Goal: Transaction & Acquisition: Purchase product/service

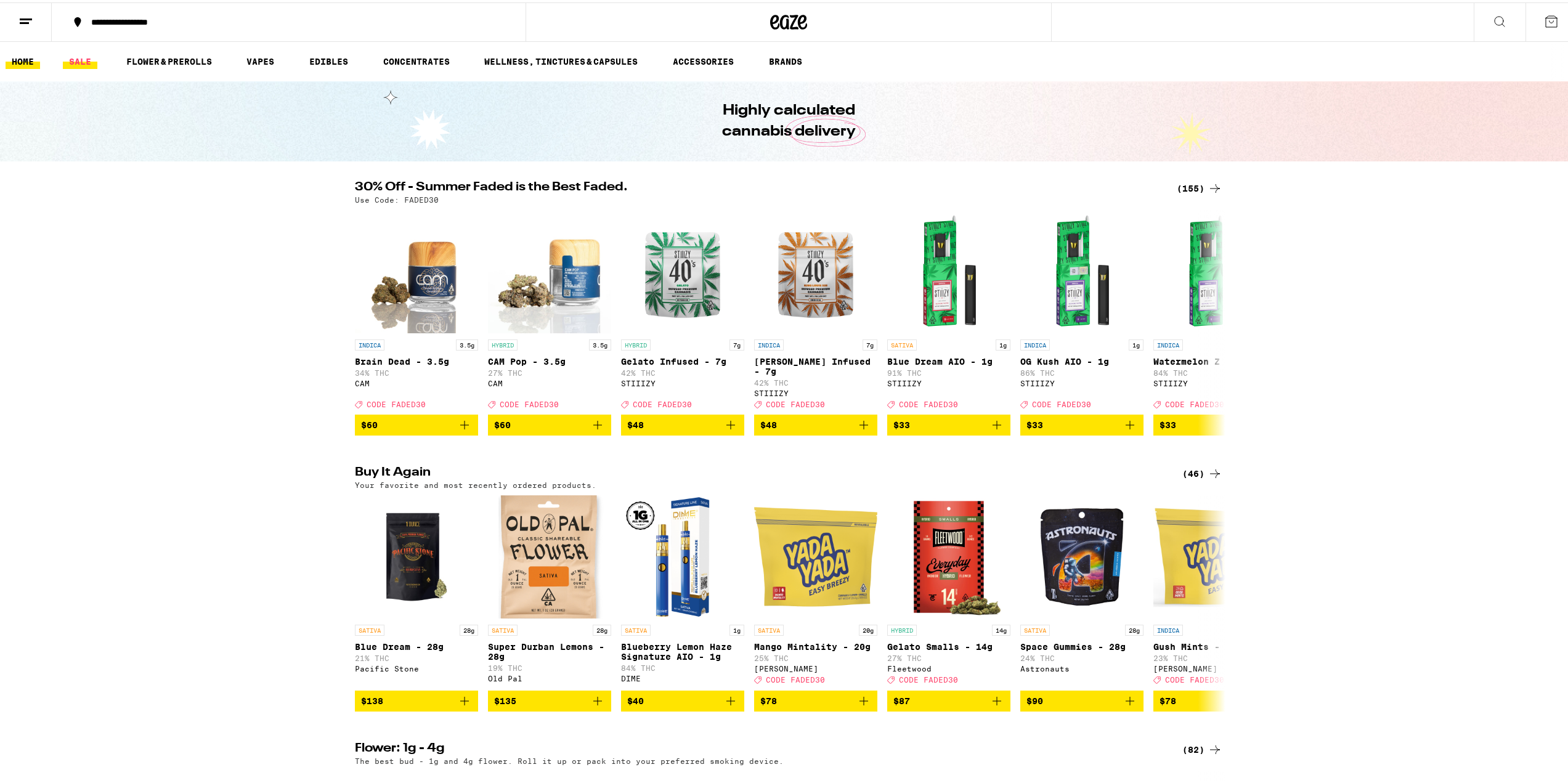
click at [80, 56] on link "SALE" at bounding box center [79, 59] width 34 height 15
click at [88, 66] on link "SALE" at bounding box center [79, 59] width 34 height 15
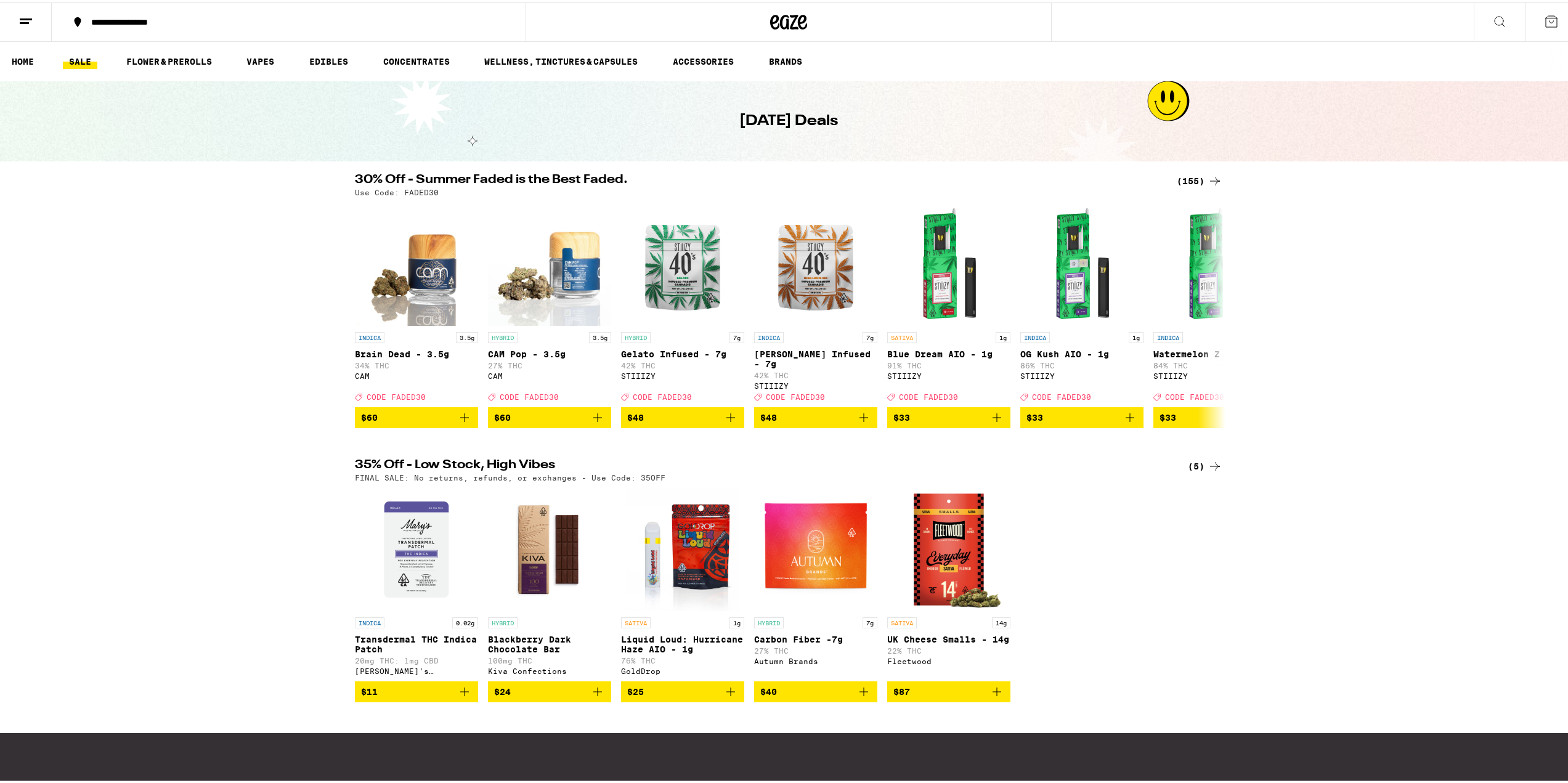
click at [1195, 471] on div "(5)" at bounding box center [1204, 464] width 34 height 15
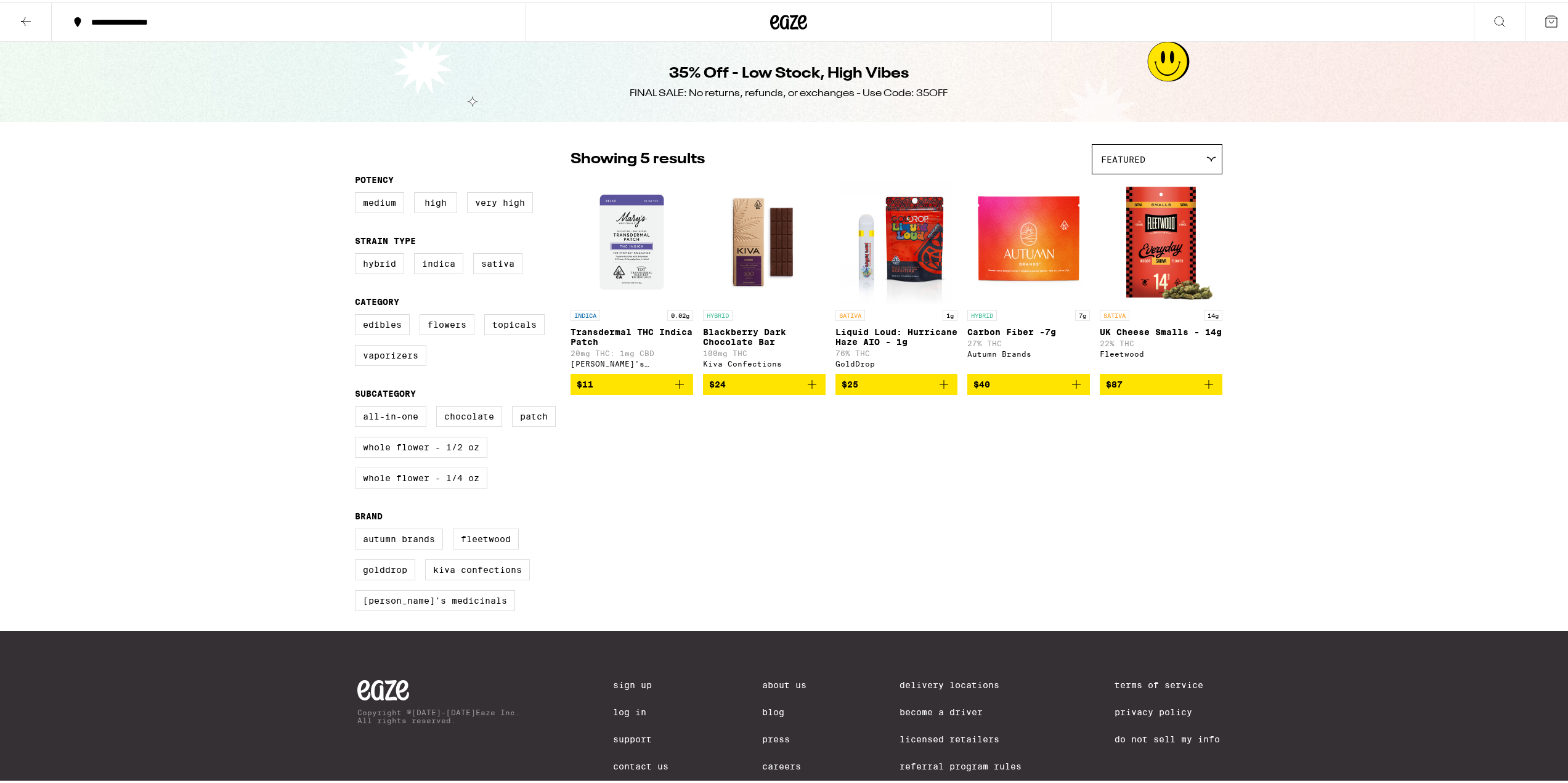
click at [26, 16] on icon at bounding box center [25, 18] width 15 height 15
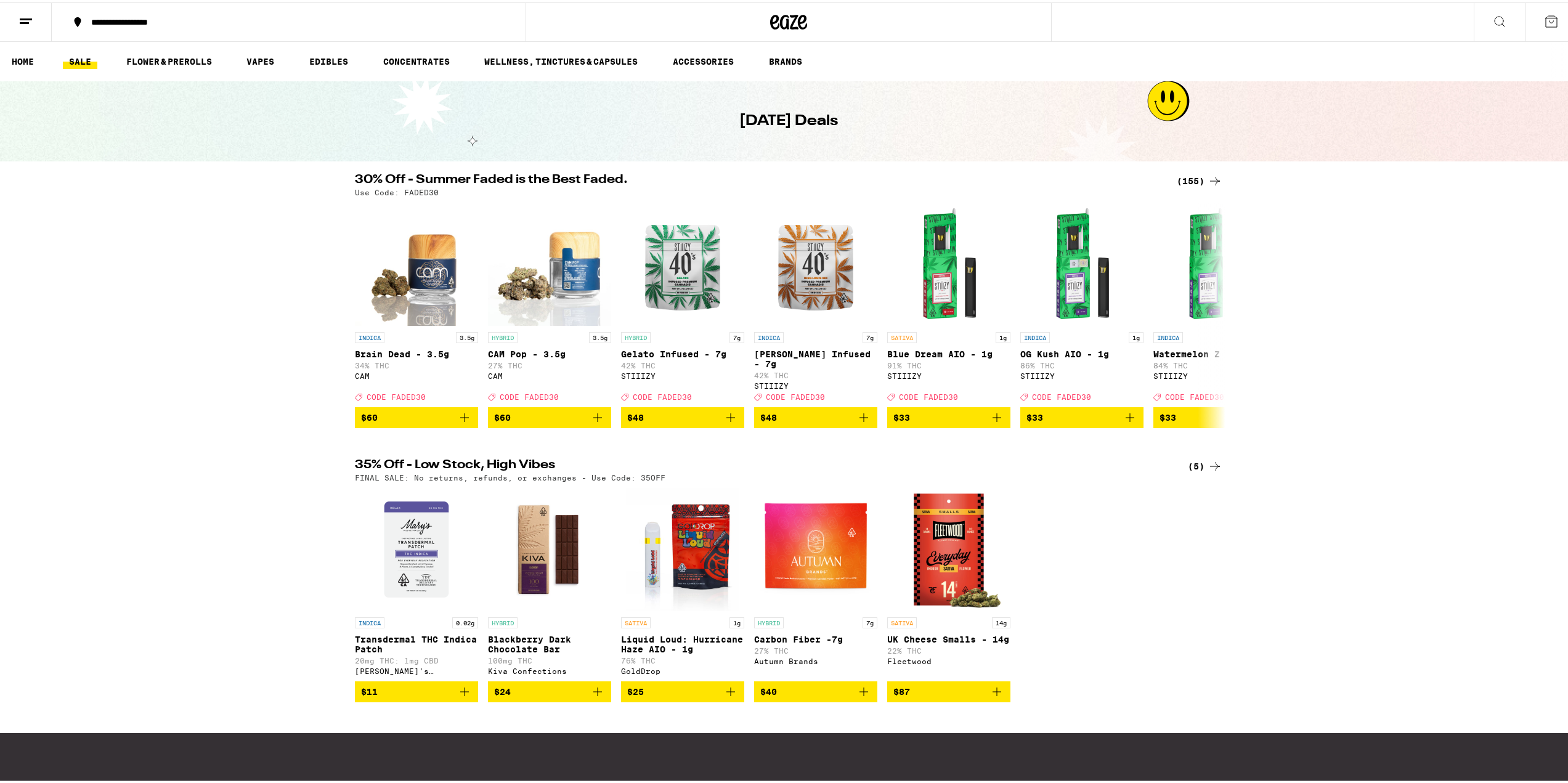
click at [1211, 175] on icon at bounding box center [1214, 178] width 15 height 15
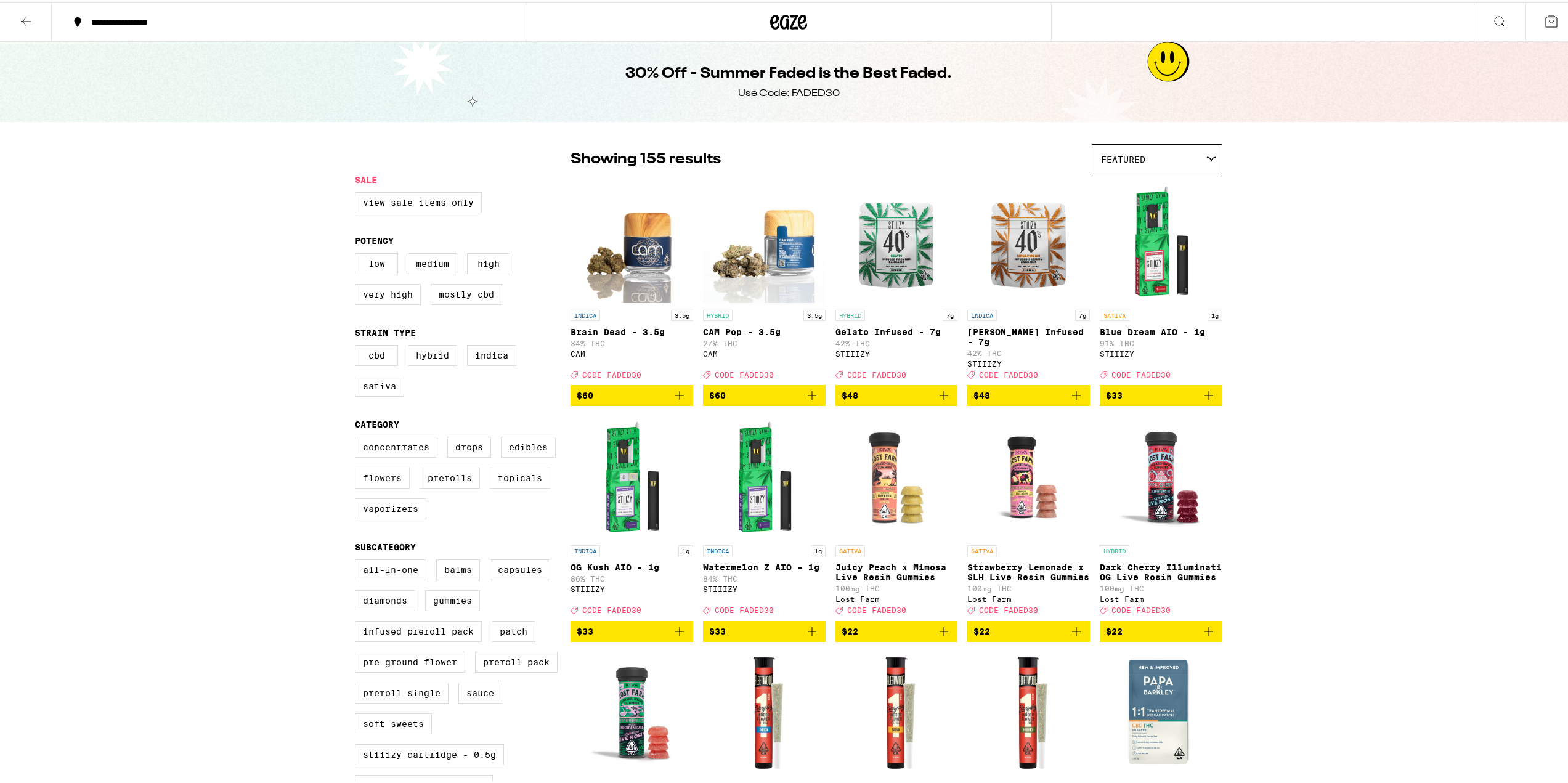
click at [376, 483] on label "Flowers" at bounding box center [383, 475] width 55 height 21
click at [358, 437] on input "Flowers" at bounding box center [357, 436] width 1 height 1
checkbox input "true"
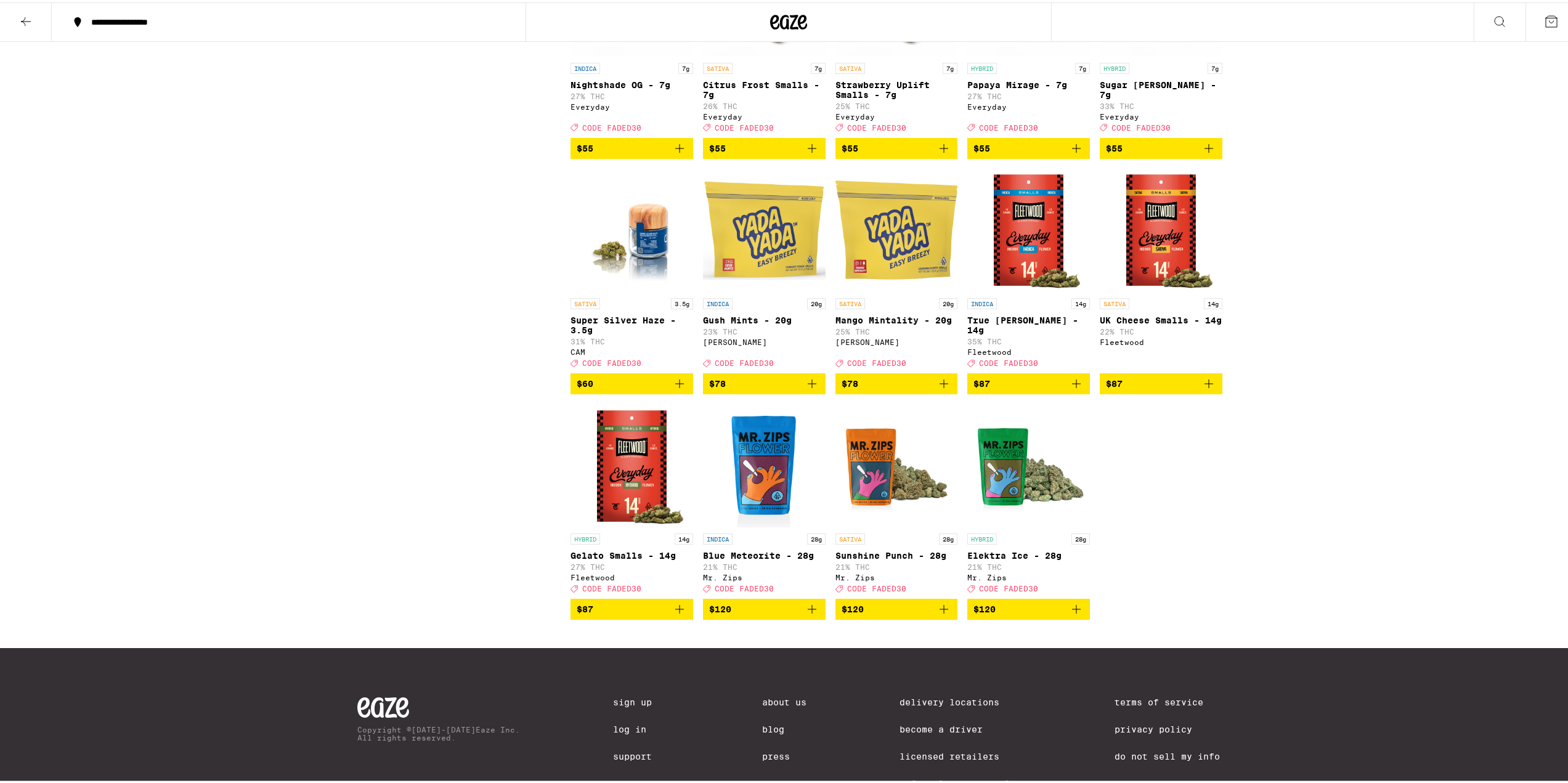
scroll to position [1726, 0]
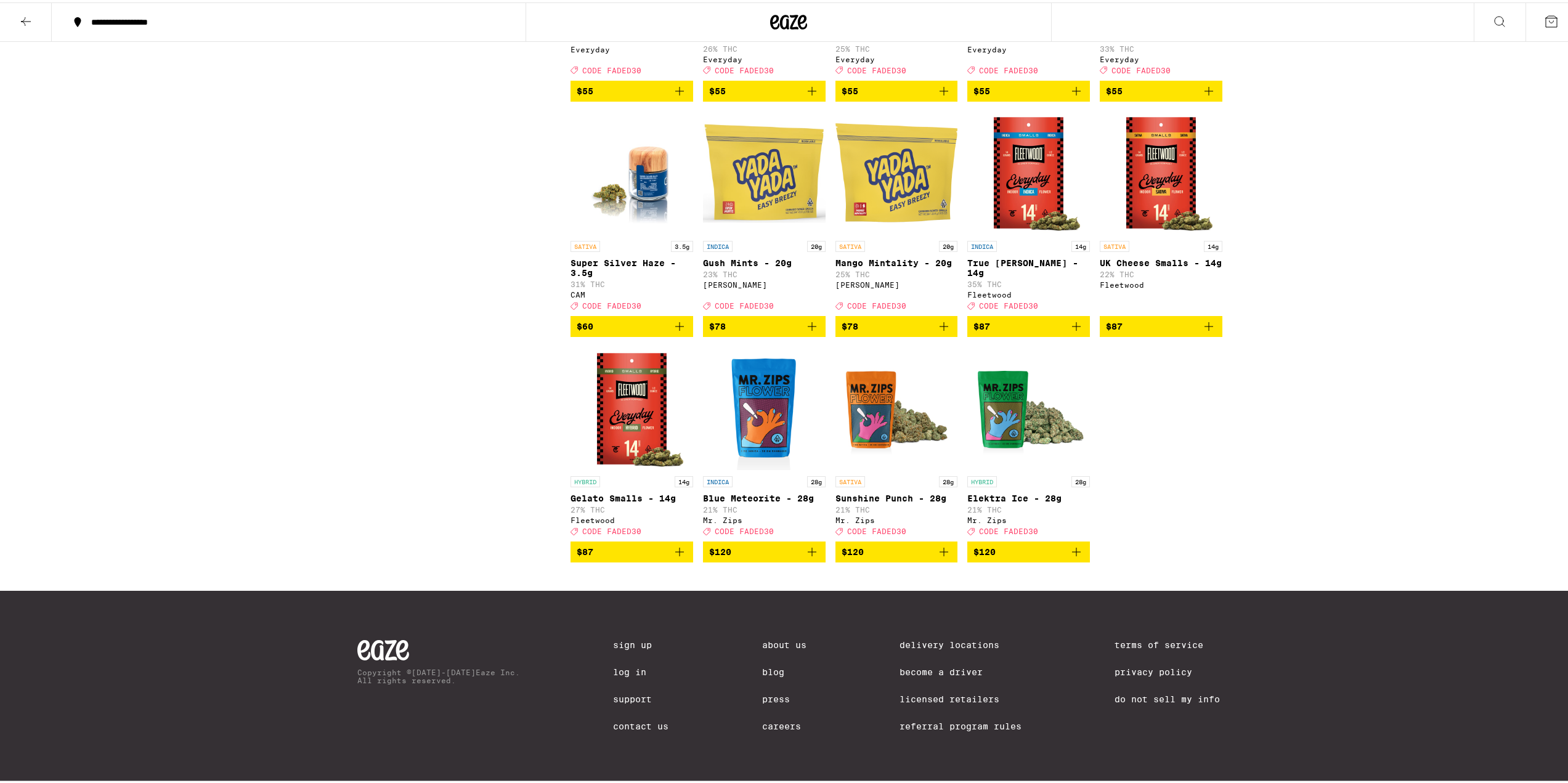
click at [942, 332] on icon "Add to bag" at bounding box center [943, 324] width 15 height 15
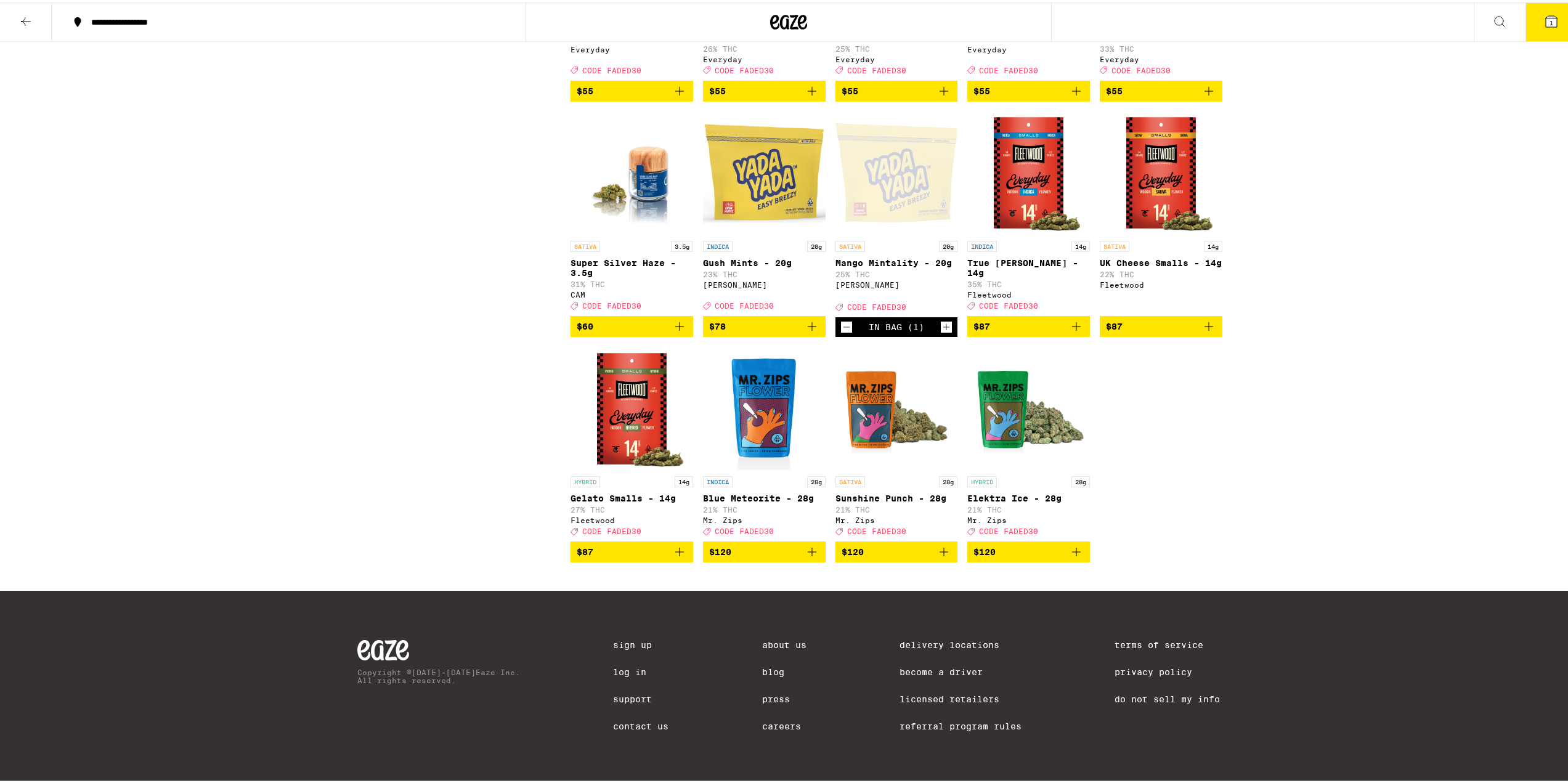
click at [1528, 23] on button "1" at bounding box center [1551, 20] width 52 height 38
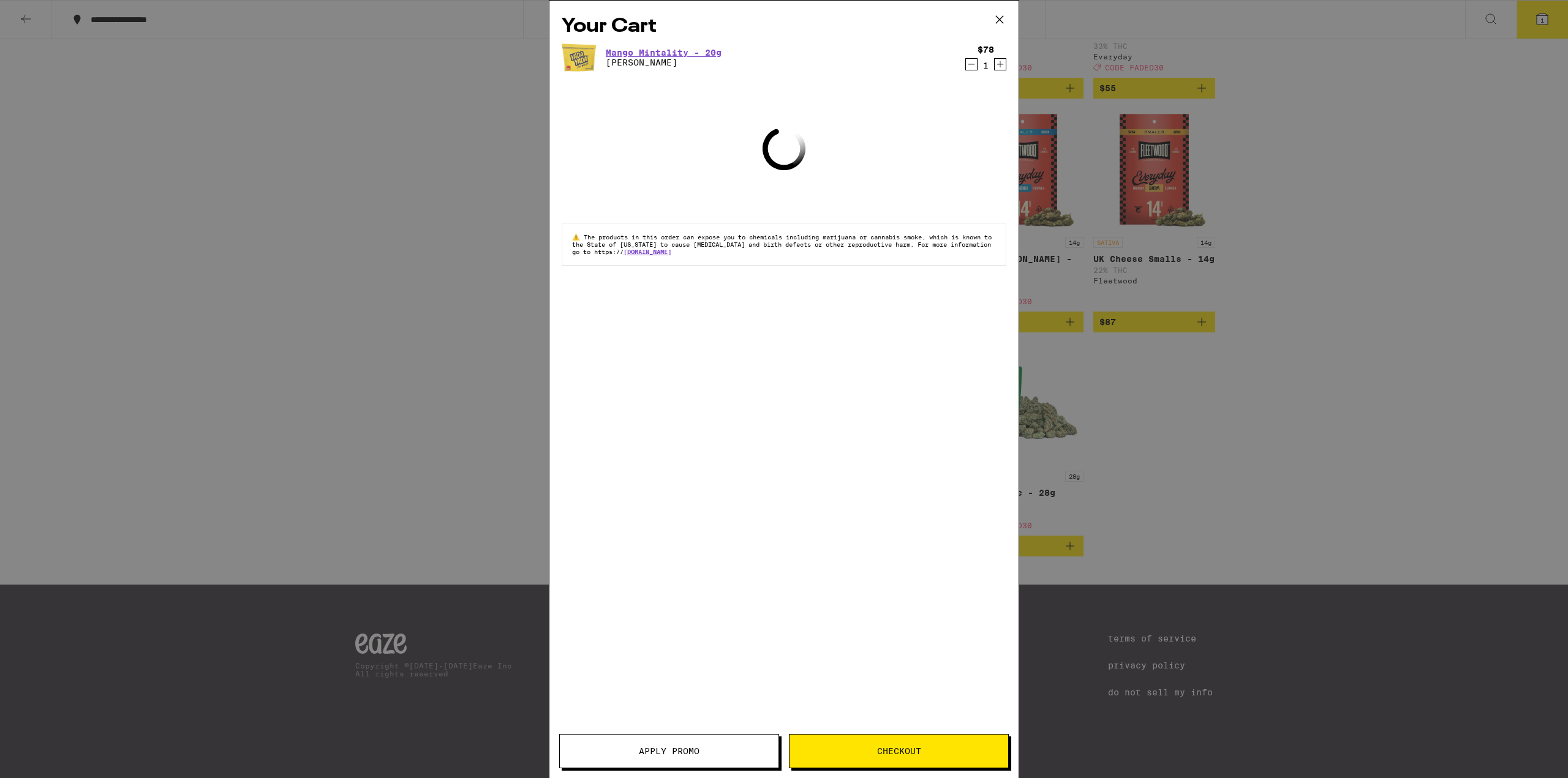
click at [689, 756] on button "Apply Promo" at bounding box center [670, 751] width 220 height 34
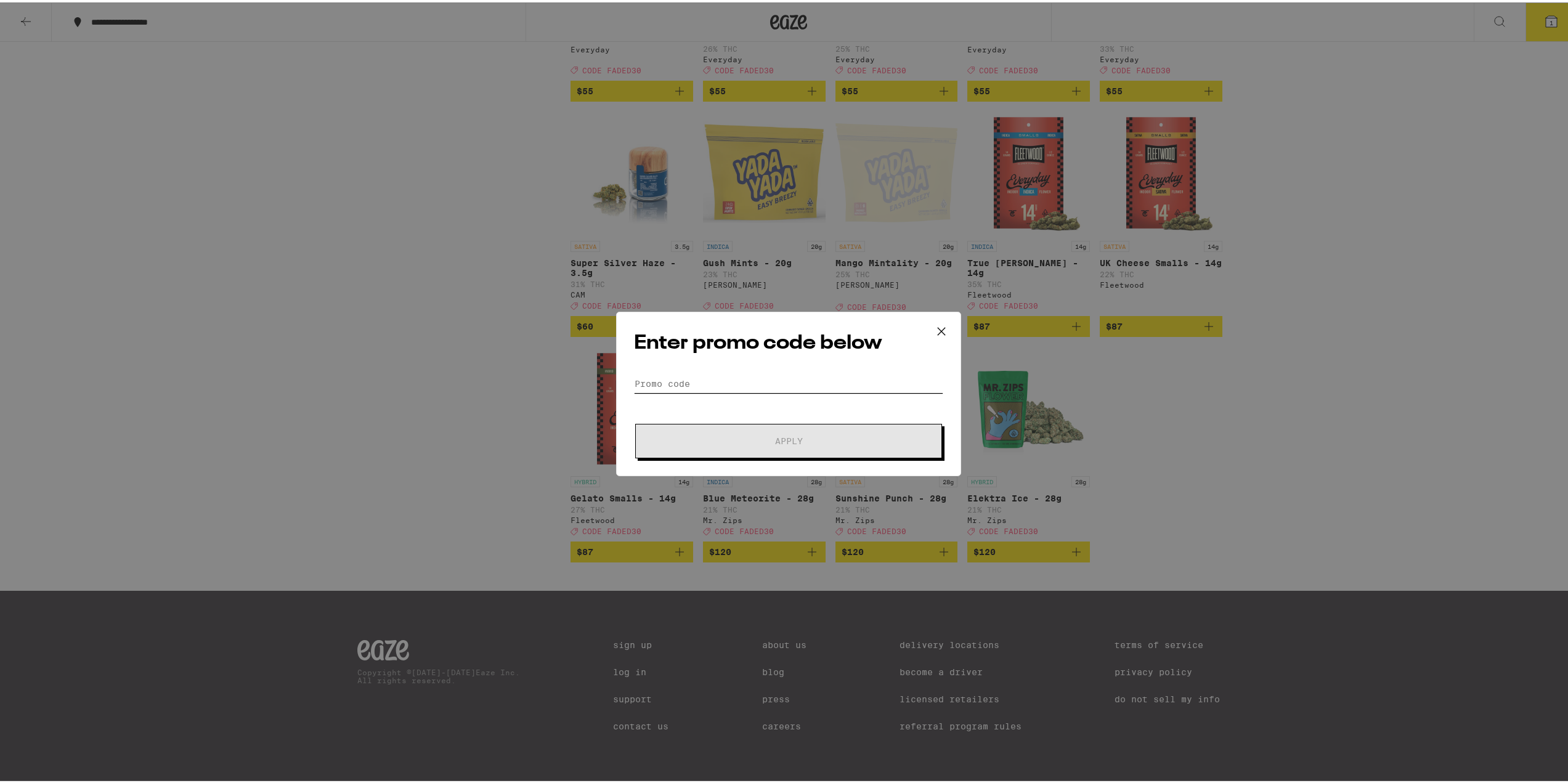
drag, startPoint x: 668, startPoint y: 389, endPoint x: 671, endPoint y: 409, distance: 20.2
click at [670, 393] on form "Promo Code Apply" at bounding box center [788, 414] width 309 height 84
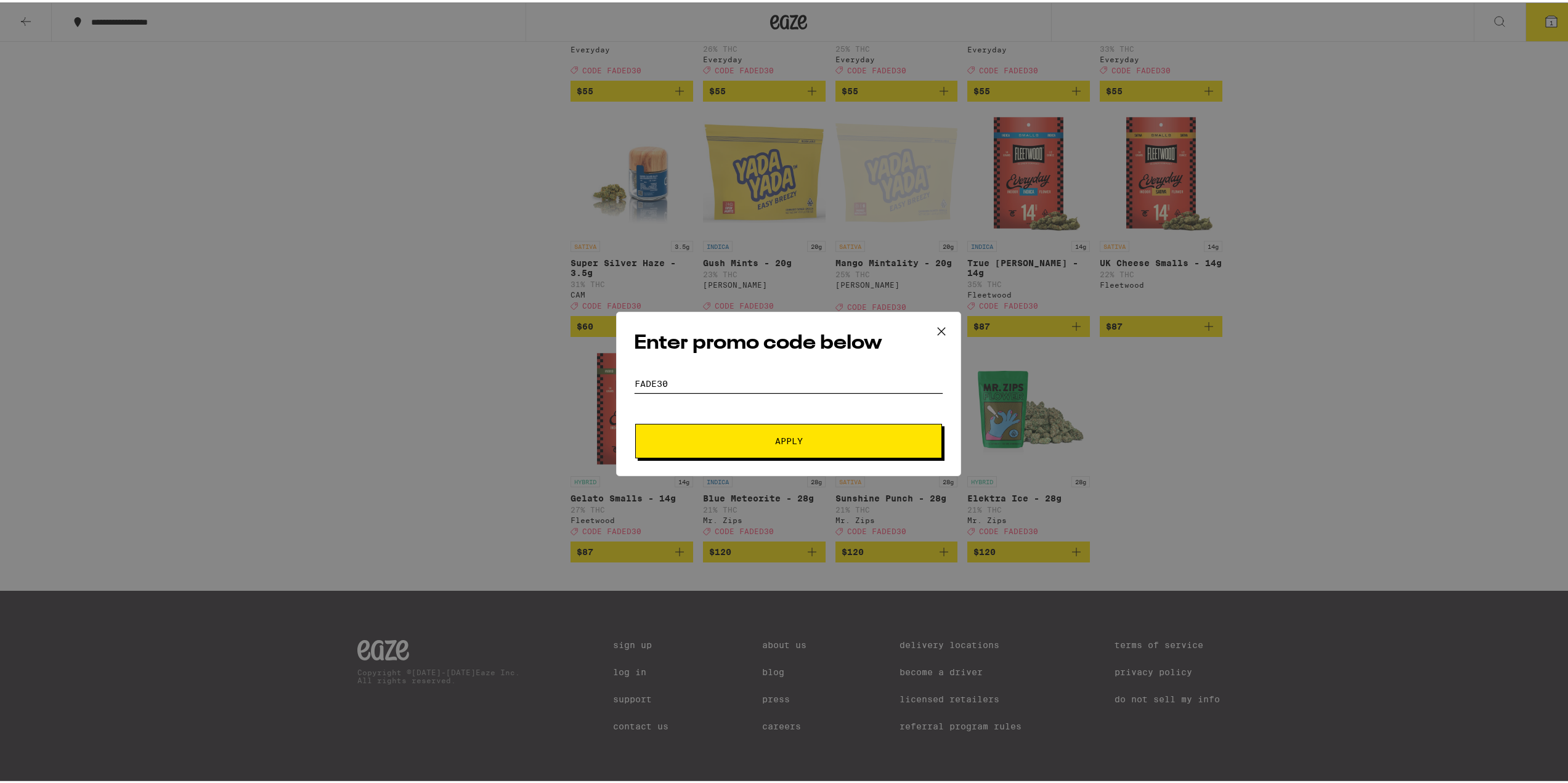
type input "fade30"
click at [635, 422] on button "Apply" at bounding box center [789, 438] width 307 height 34
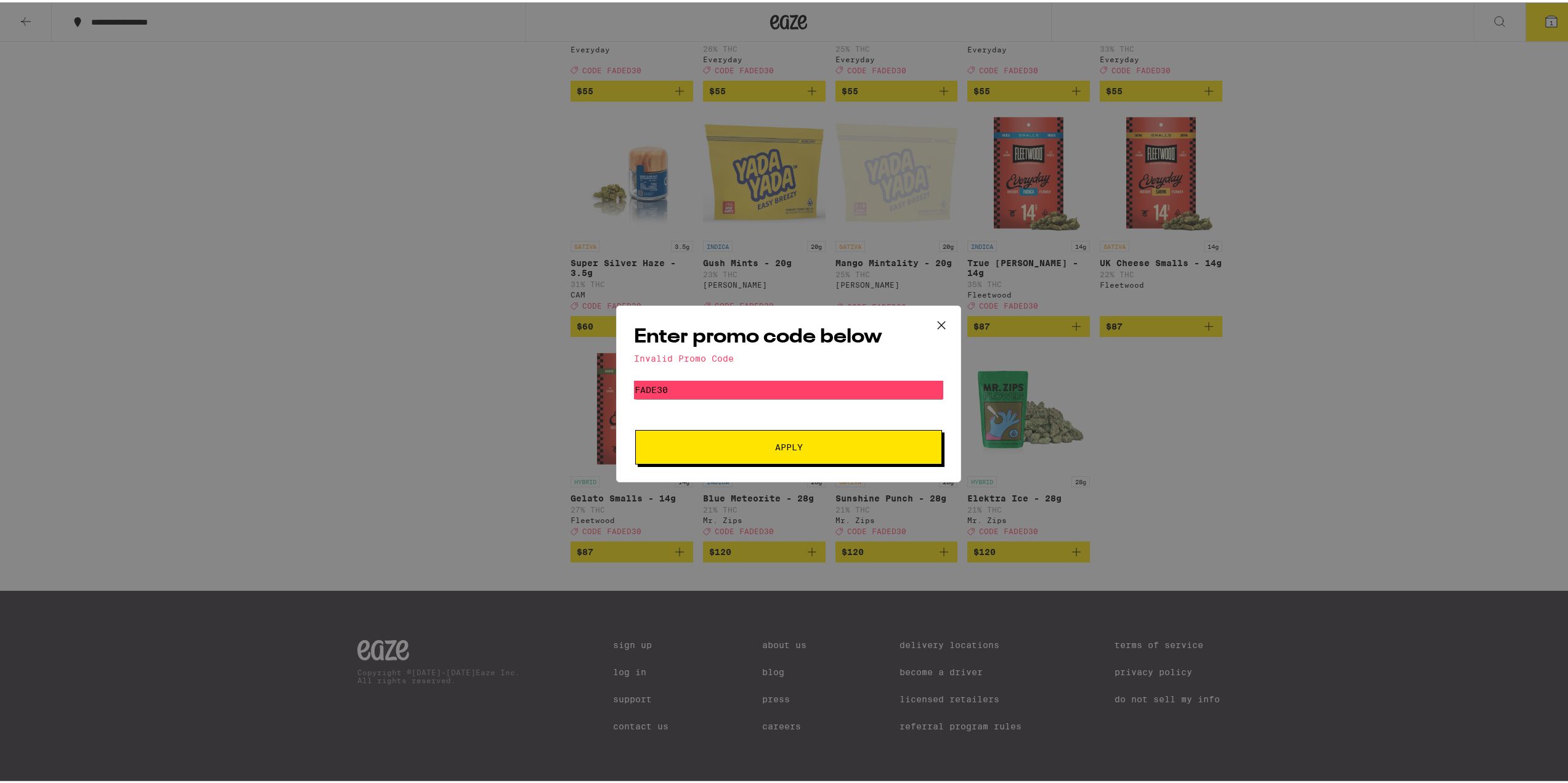
click at [861, 447] on span "Apply" at bounding box center [788, 445] width 221 height 8
click at [939, 334] on button at bounding box center [942, 324] width 38 height 40
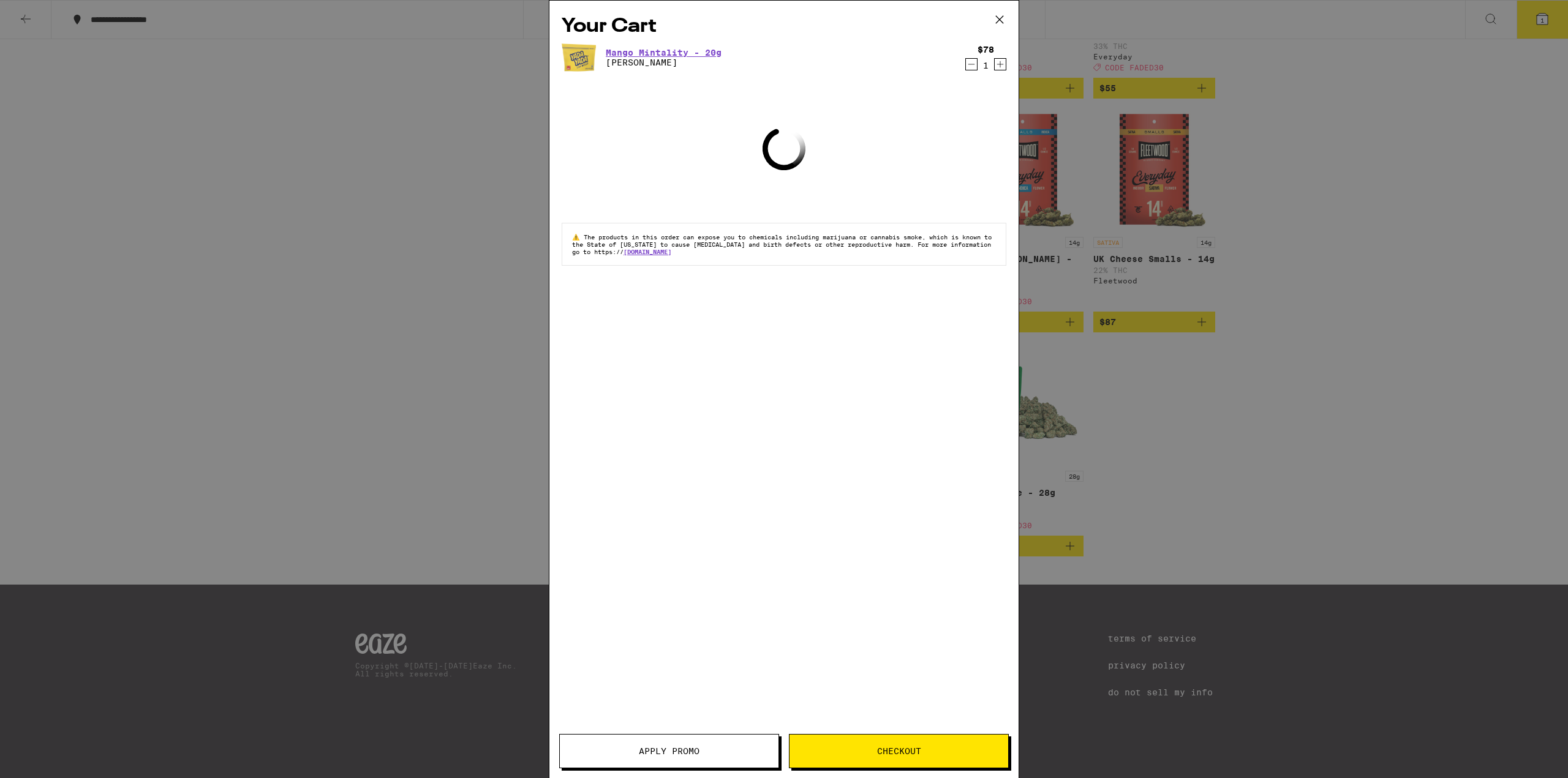
click at [994, 19] on icon at bounding box center [999, 20] width 18 height 18
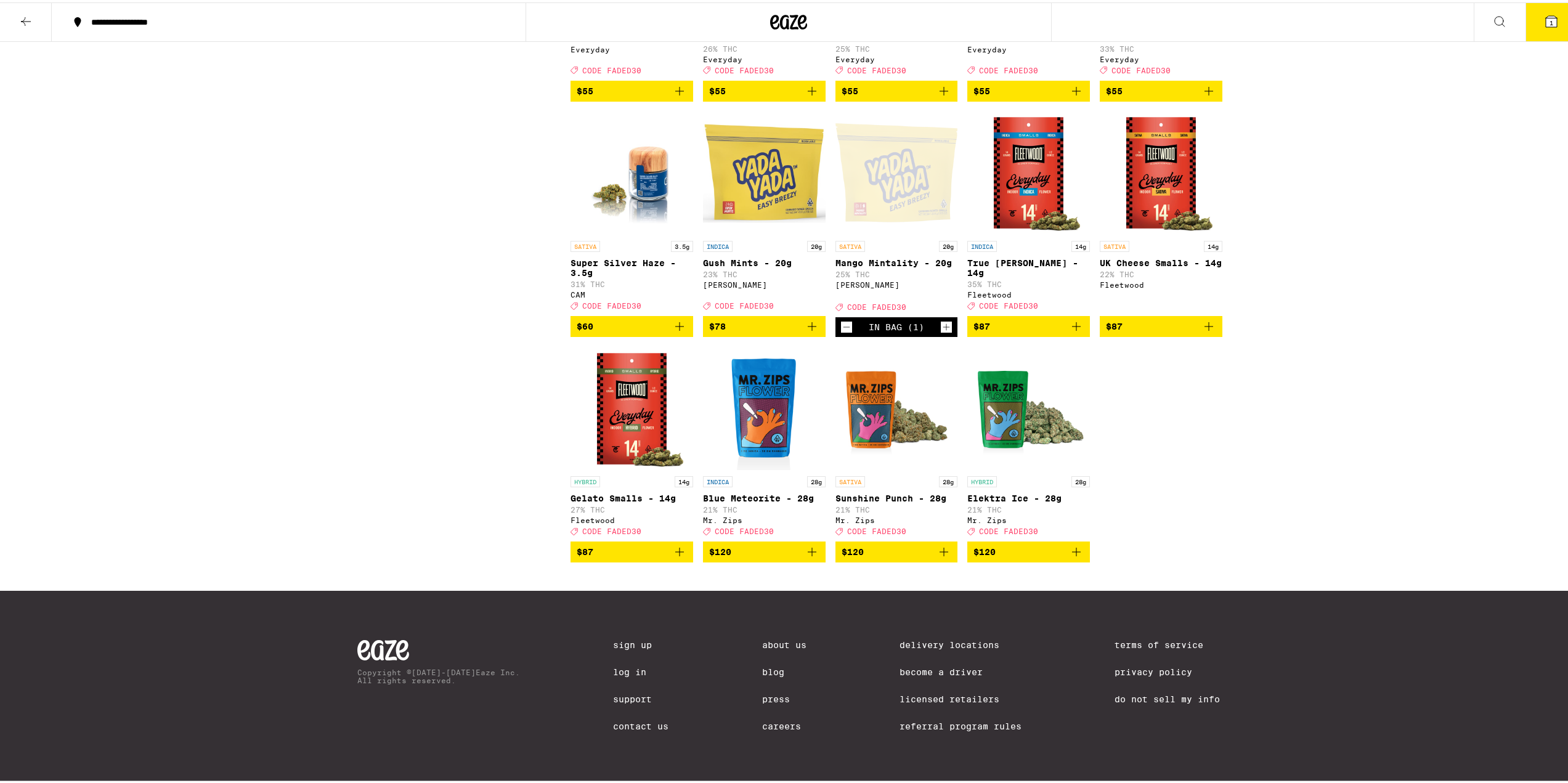
click at [1549, 16] on icon at bounding box center [1551, 18] width 15 height 15
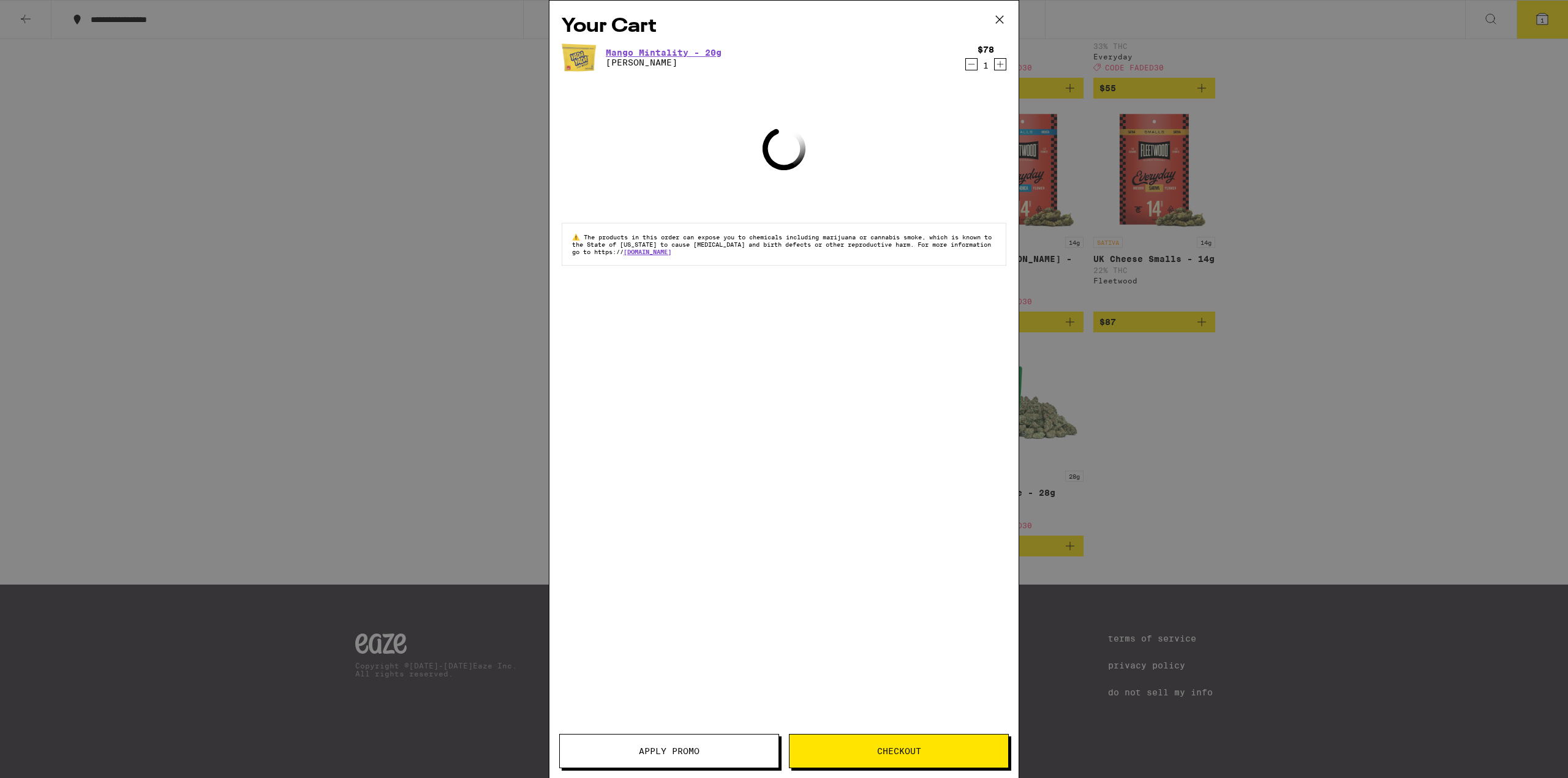
click at [686, 748] on span "Apply Promo" at bounding box center [669, 751] width 61 height 8
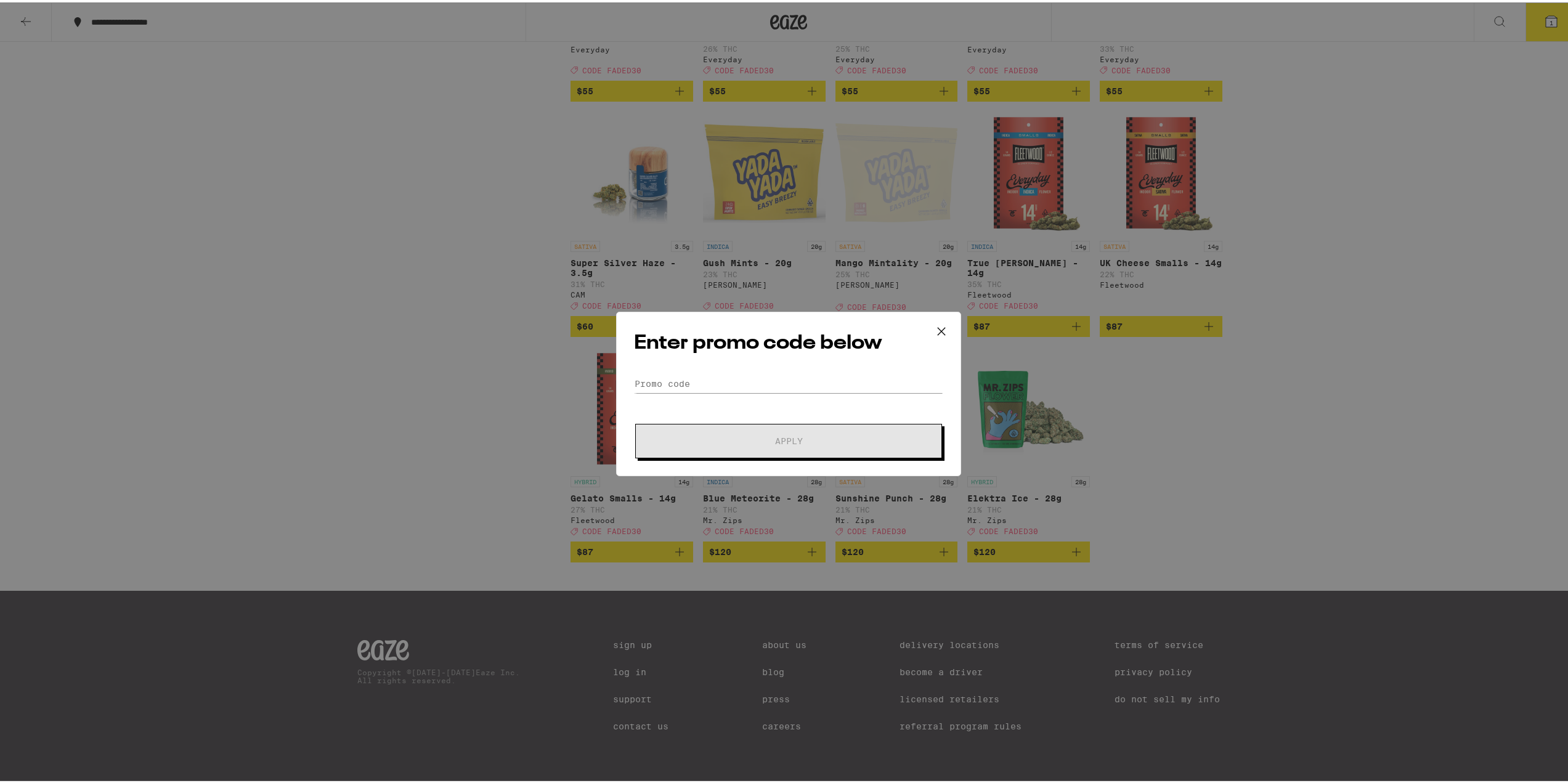
click at [724, 390] on form "Promo Code Apply" at bounding box center [788, 414] width 309 height 84
drag, startPoint x: 724, startPoint y: 390, endPoint x: 732, endPoint y: 378, distance: 14.4
click at [727, 390] on input "Promo Code" at bounding box center [788, 381] width 309 height 18
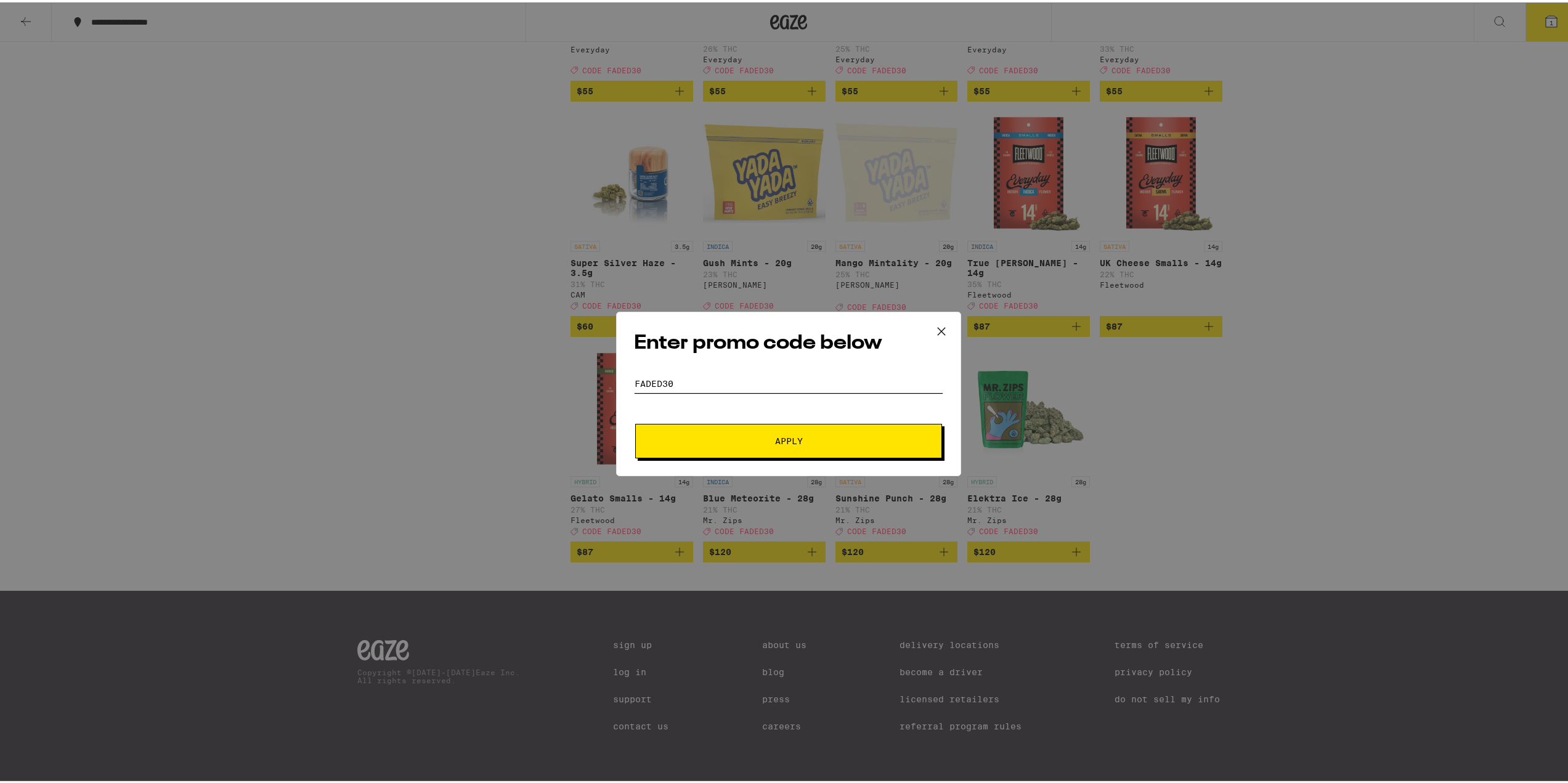
type input "faded30"
click at [635, 422] on button "Apply" at bounding box center [789, 438] width 307 height 34
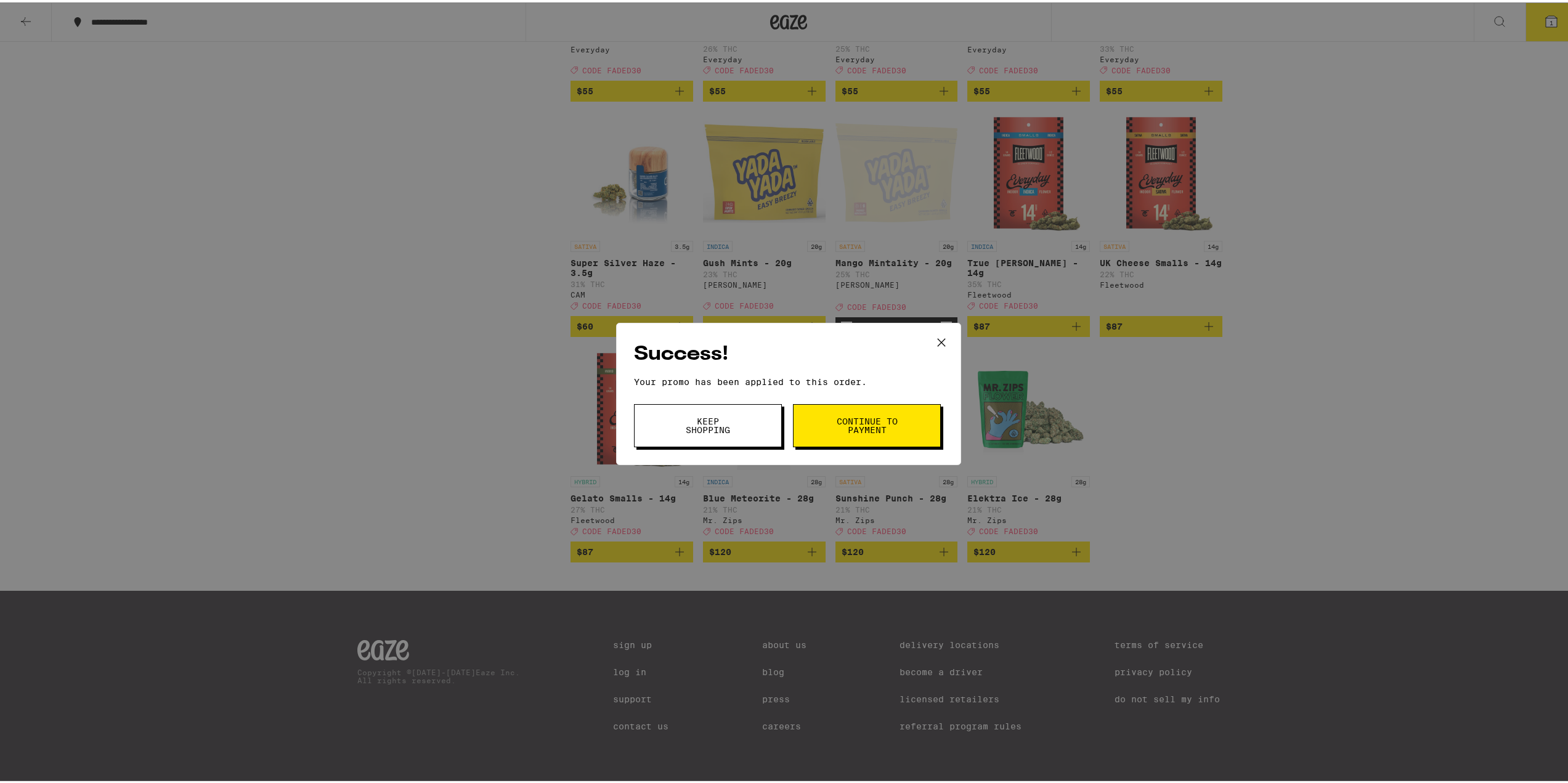
click at [914, 429] on button "Continue to payment" at bounding box center [867, 423] width 148 height 43
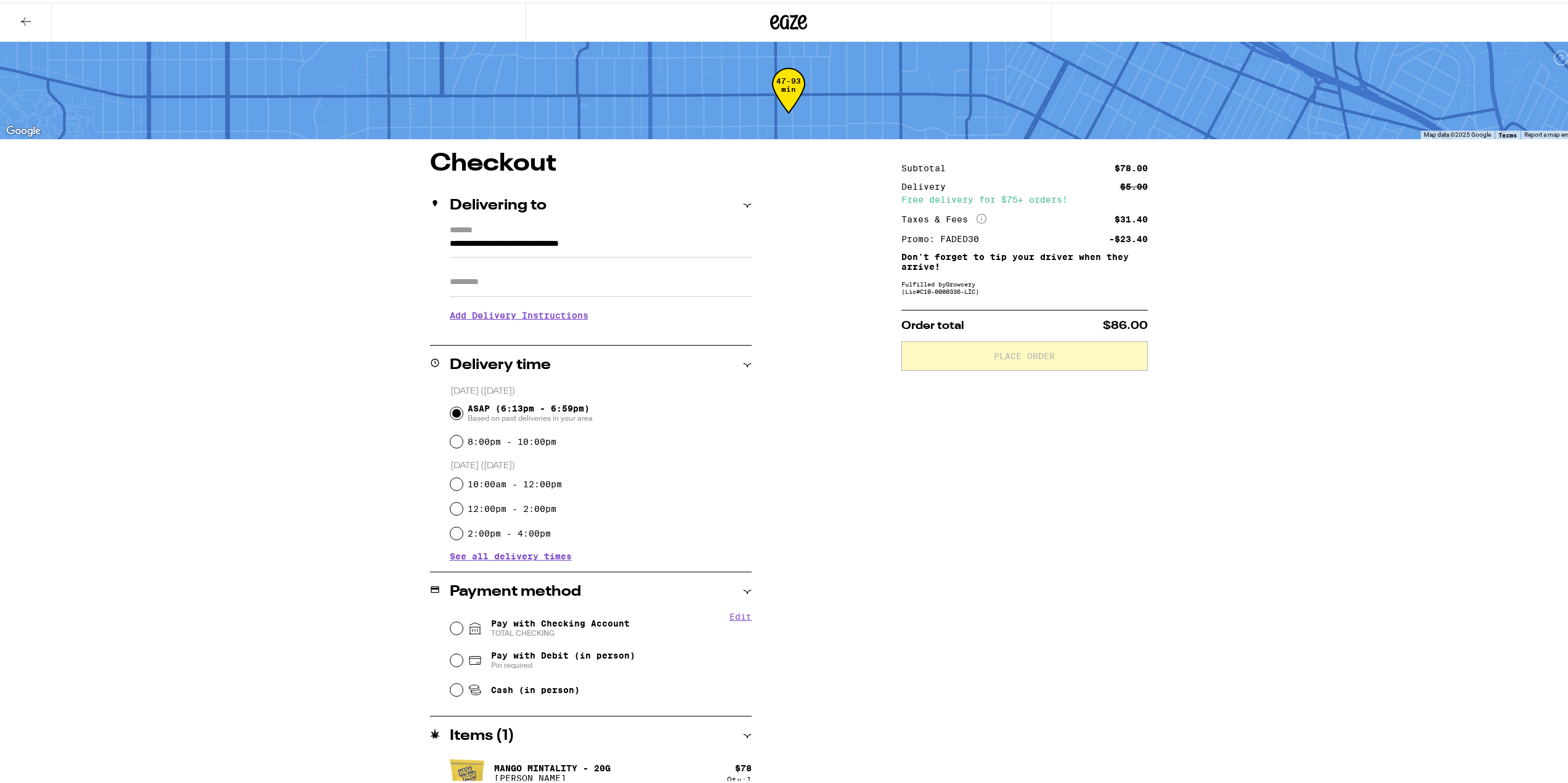
click at [465, 284] on input "Apt/Suite" at bounding box center [600, 280] width 302 height 30
type input "***"
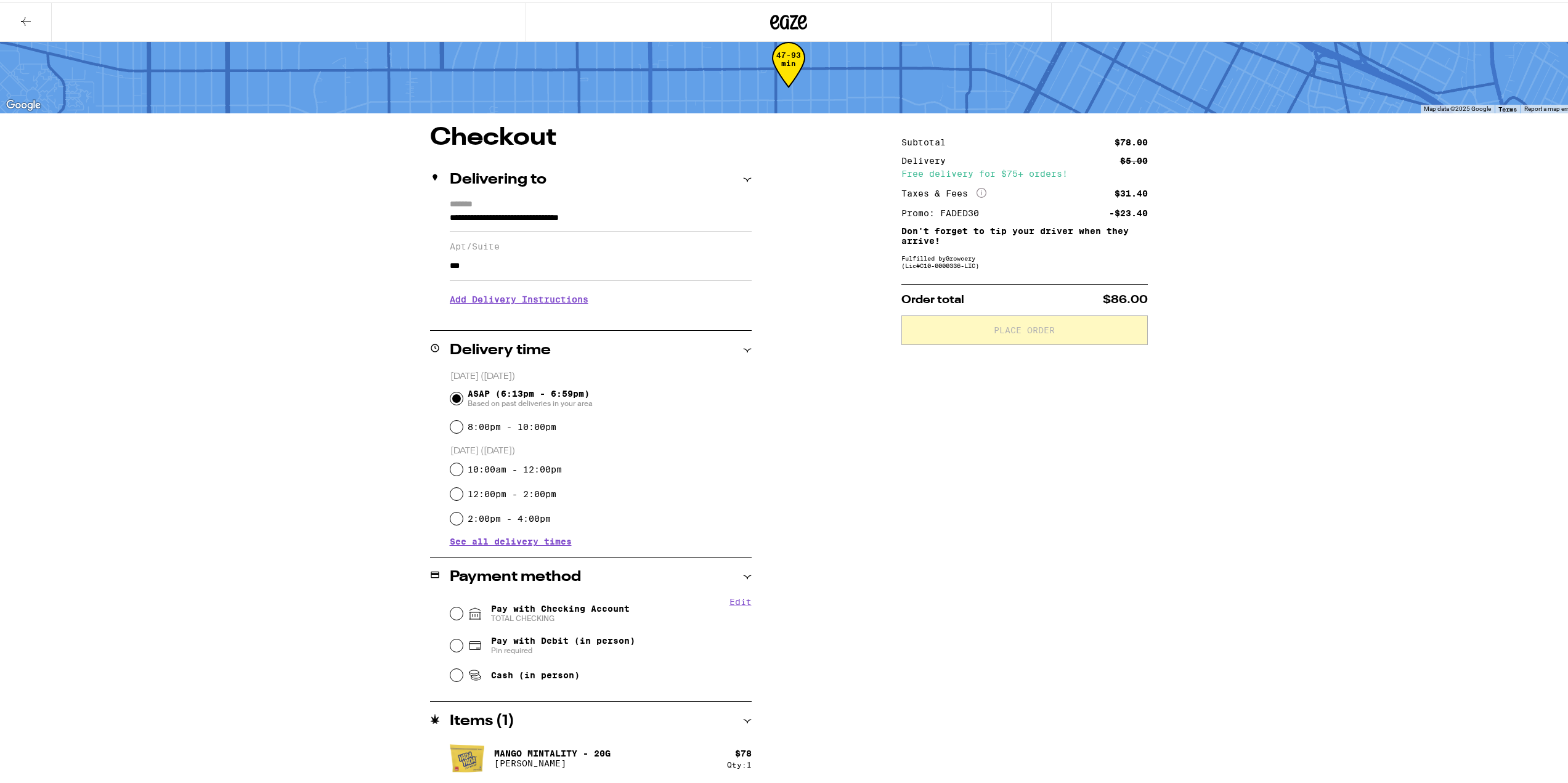
scroll to position [27, 0]
click at [578, 623] on div "Pay with Checking Account TOTAL CHECKING" at bounding box center [601, 610] width 301 height 32
click at [596, 600] on div "Pay with Checking Account TOTAL CHECKING" at bounding box center [601, 610] width 301 height 32
click at [602, 613] on span "TOTAL CHECKING" at bounding box center [561, 615] width 139 height 10
click at [463, 613] on input "Pay with Checking Account TOTAL CHECKING" at bounding box center [457, 610] width 12 height 12
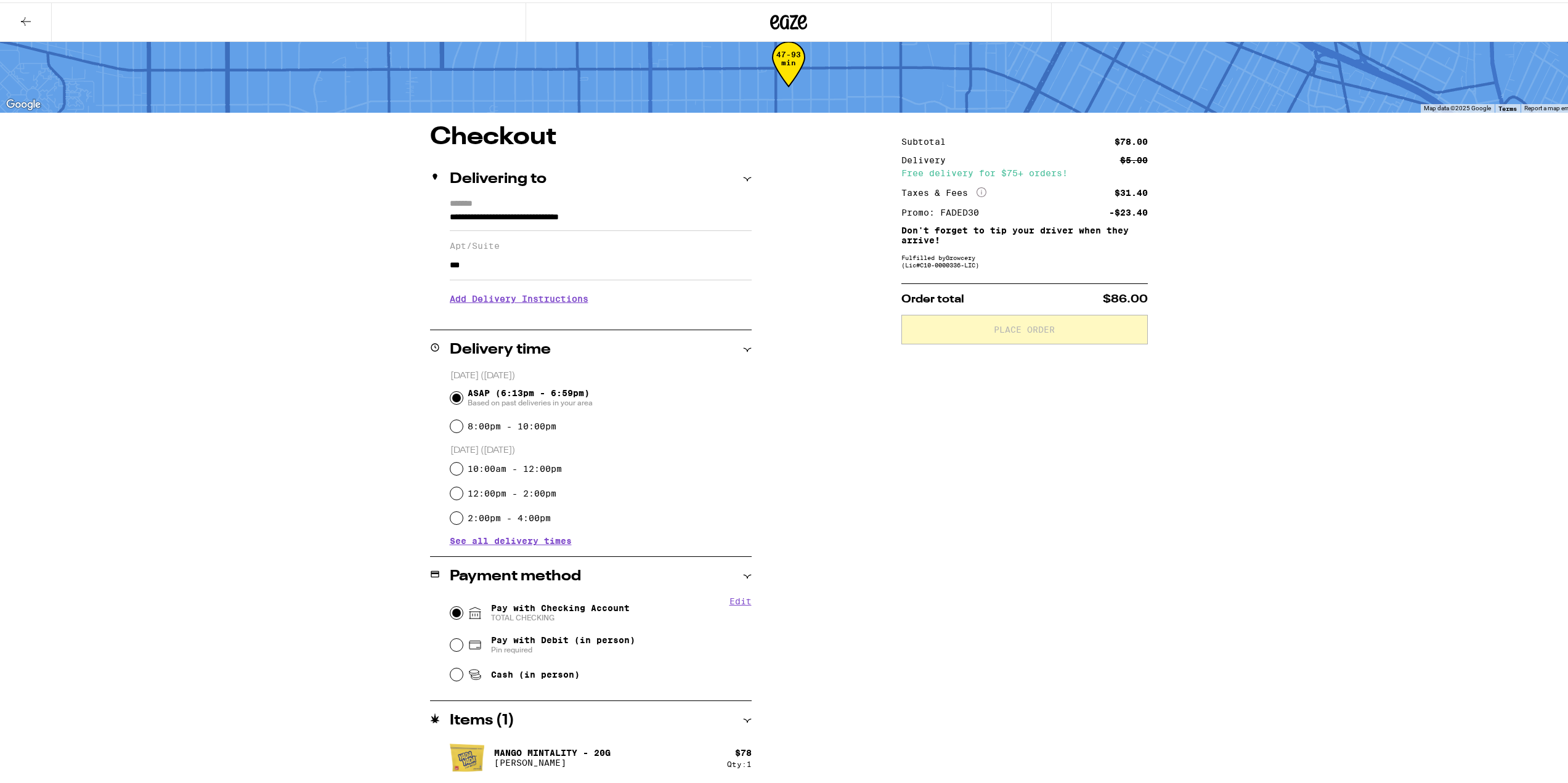
radio input "true"
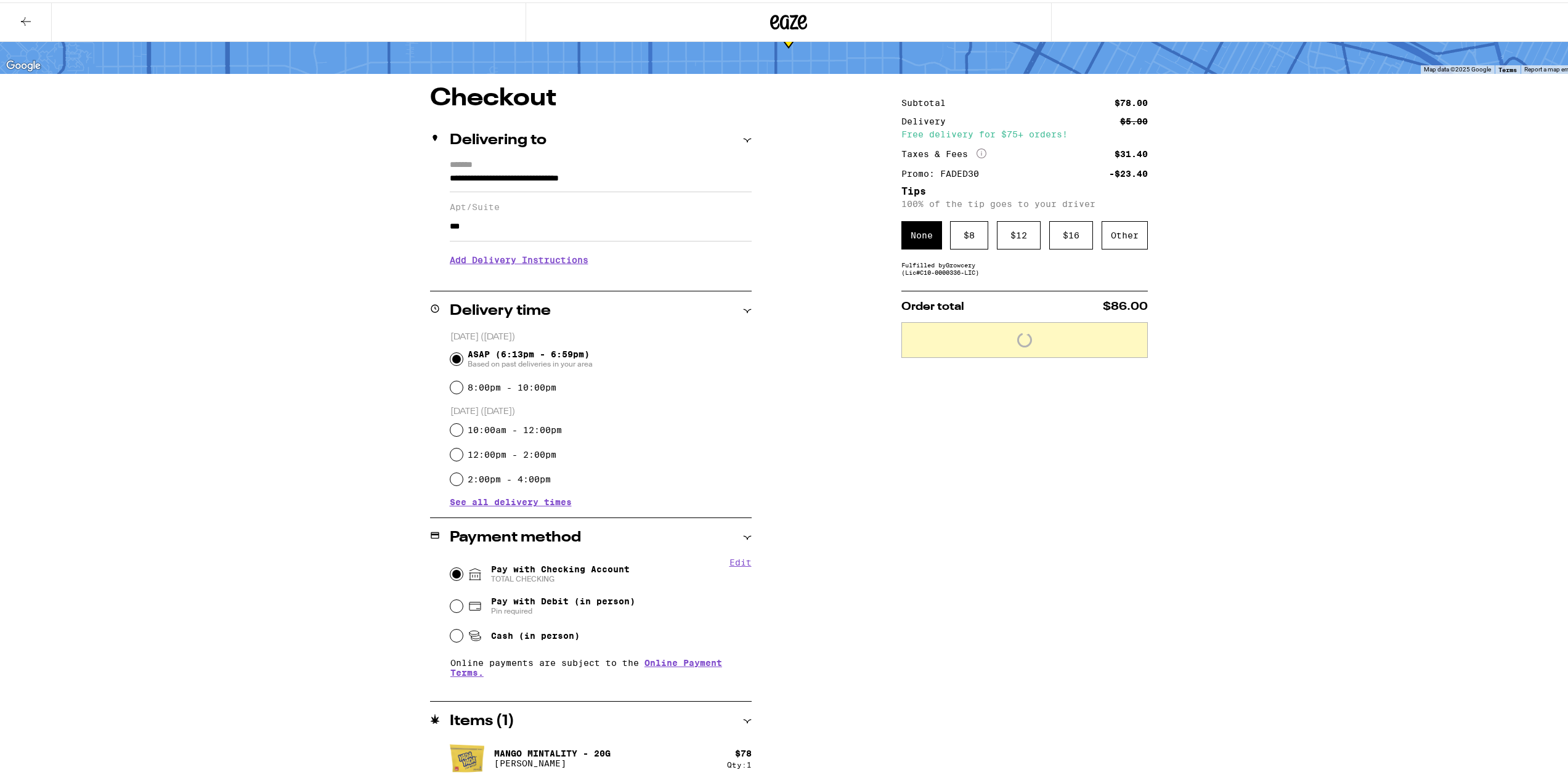
scroll to position [66, 0]
